Goal: Information Seeking & Learning: Learn about a topic

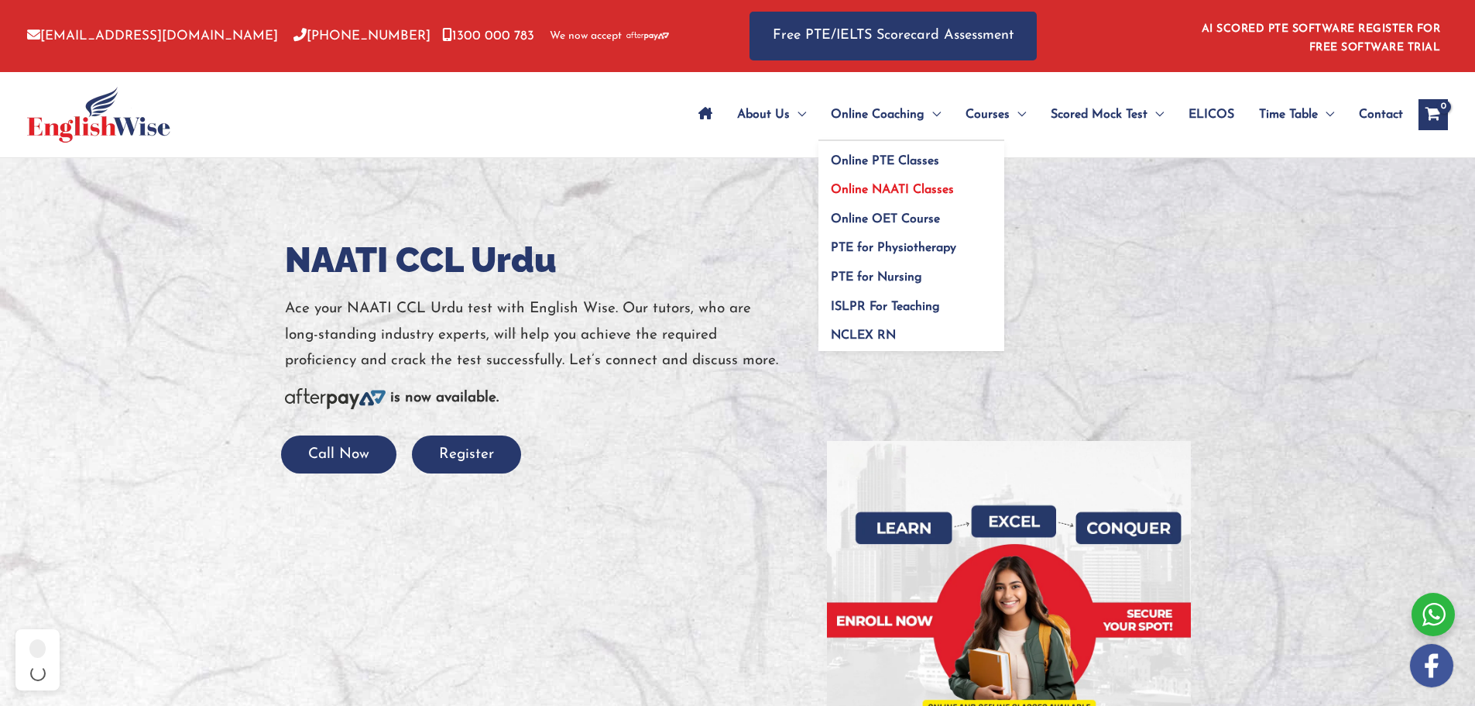
click at [888, 189] on span "Online NAATI Classes" at bounding box center [892, 190] width 123 height 12
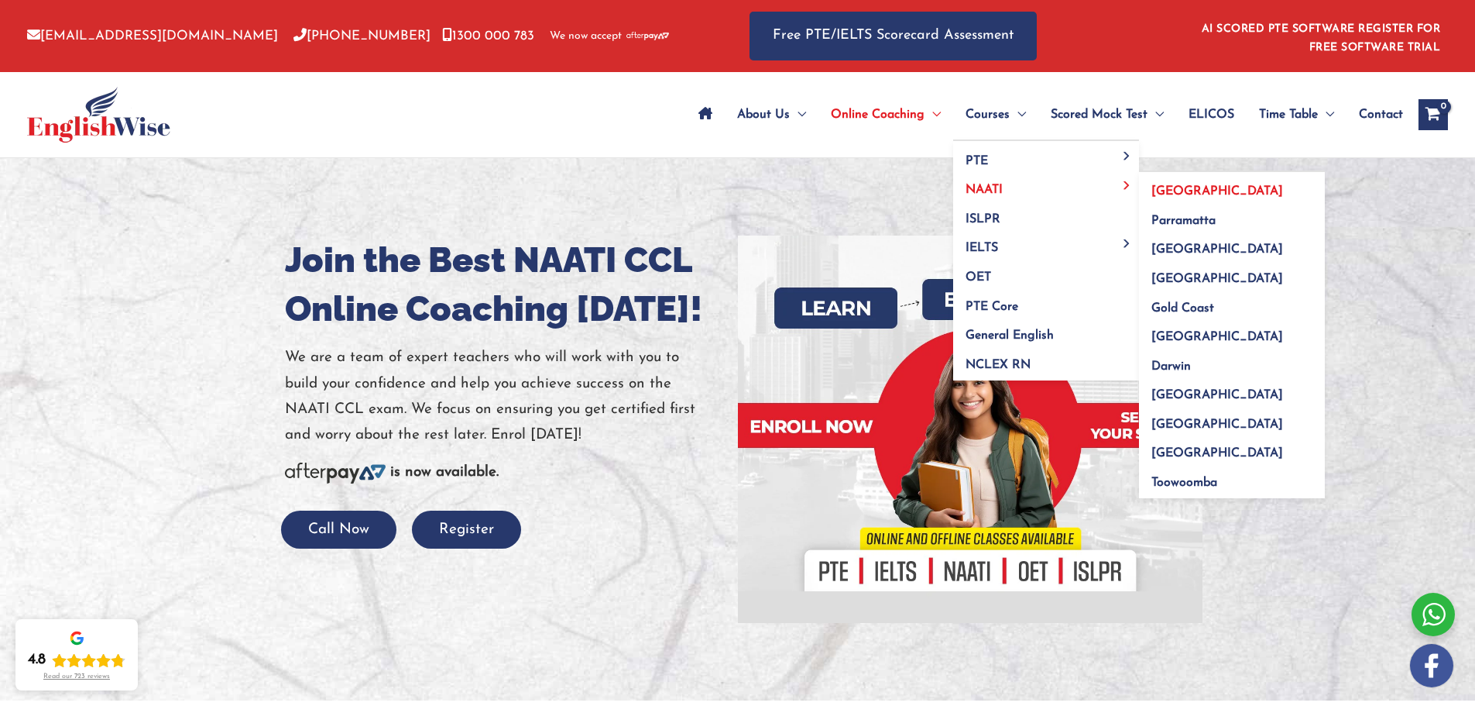
click at [1196, 194] on link "[GEOGRAPHIC_DATA]" at bounding box center [1232, 186] width 186 height 29
click at [1201, 219] on span "Parramatta" at bounding box center [1184, 221] width 64 height 12
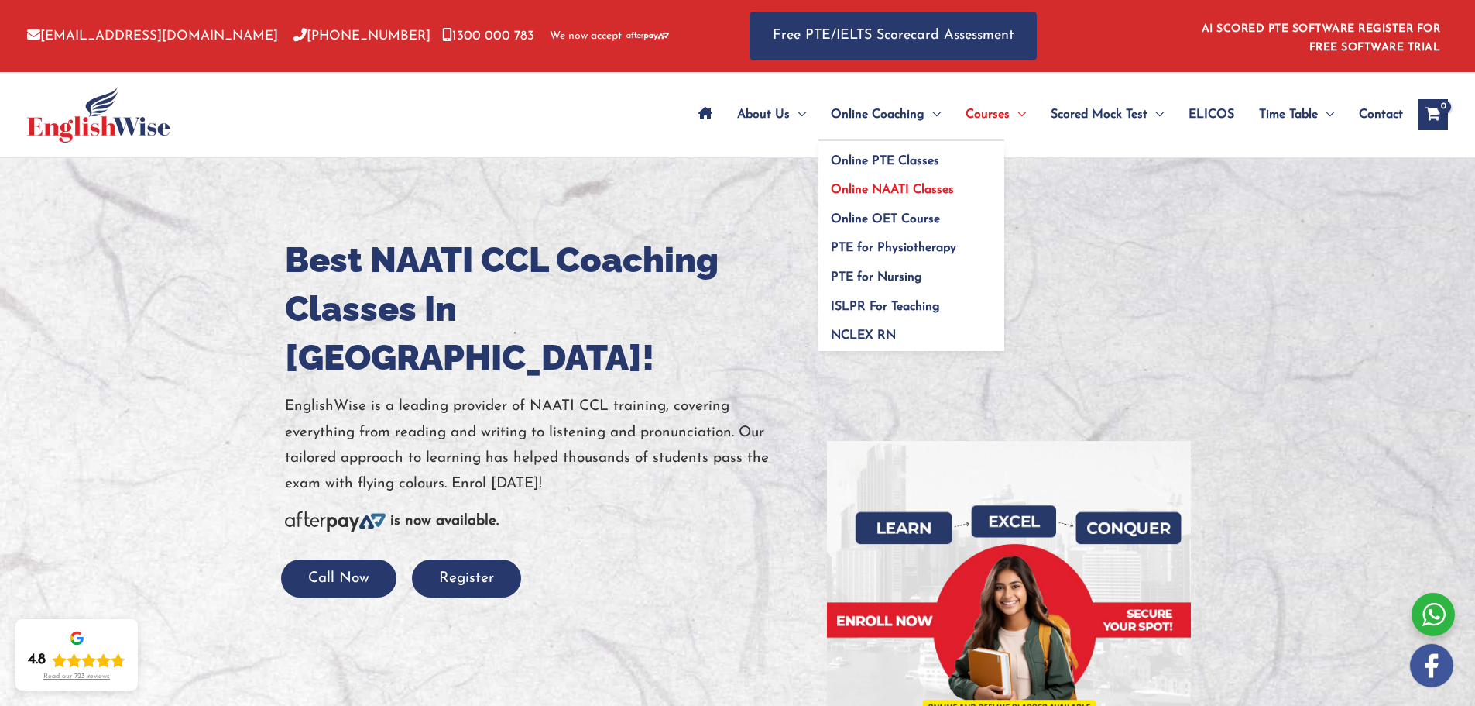
click at [905, 189] on span "Online NAATI Classes" at bounding box center [892, 190] width 123 height 12
